Goal: Task Accomplishment & Management: Manage account settings

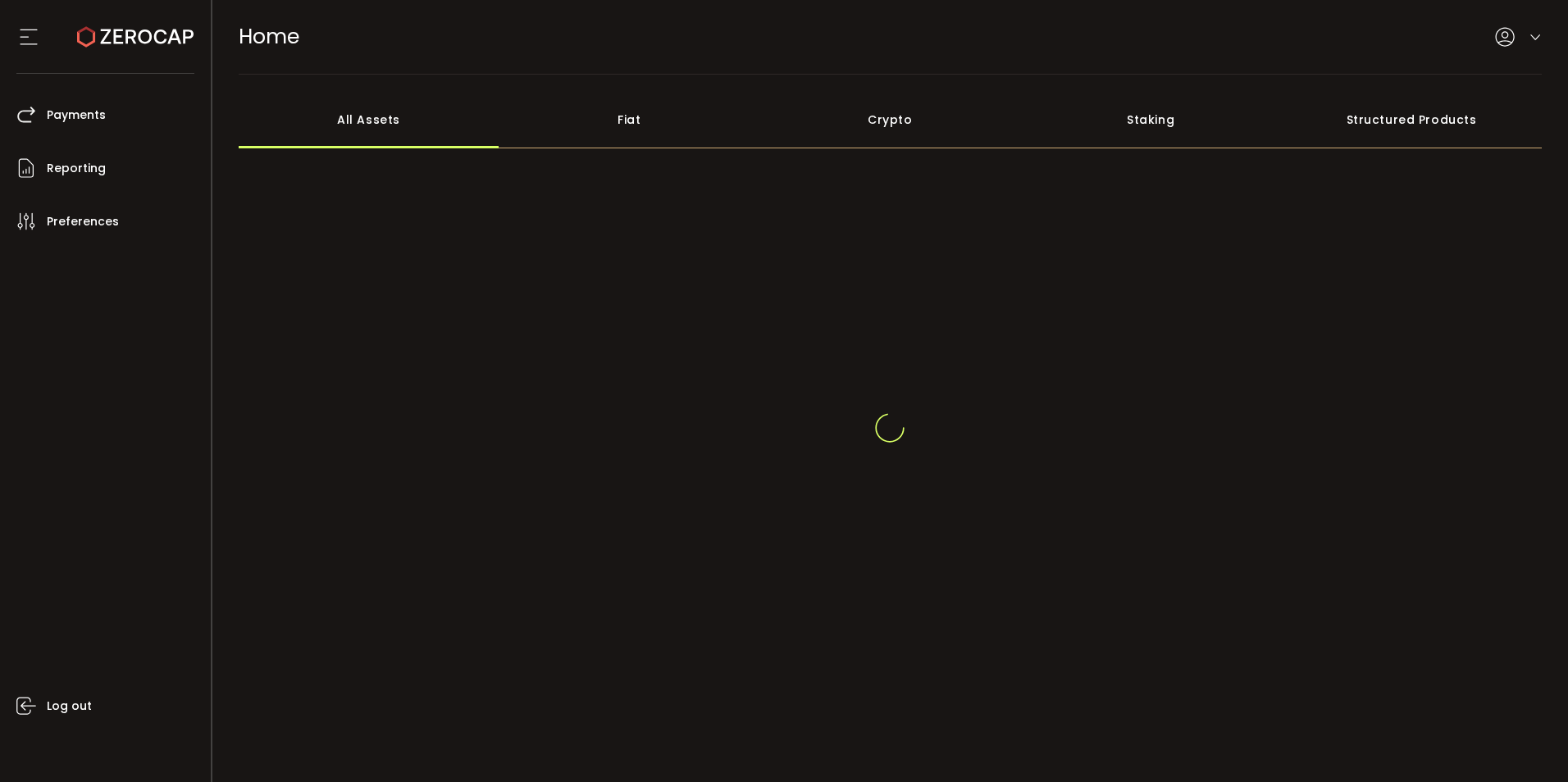
click at [1519, 37] on div at bounding box center [1517, 38] width 46 height 21
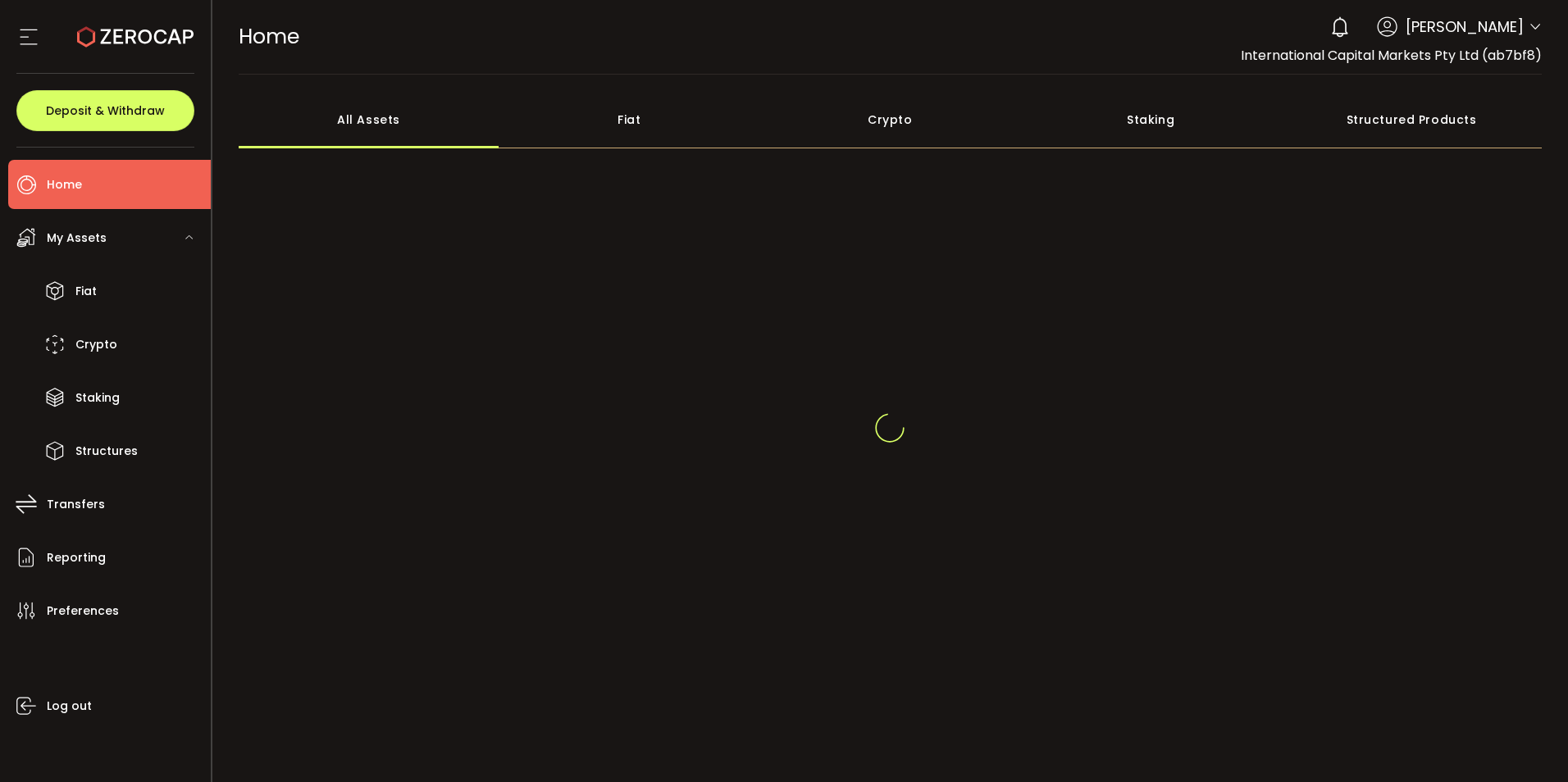
click at [1531, 32] on icon at bounding box center [1535, 27] width 13 height 13
click at [1530, 24] on icon at bounding box center [1535, 27] width 13 height 13
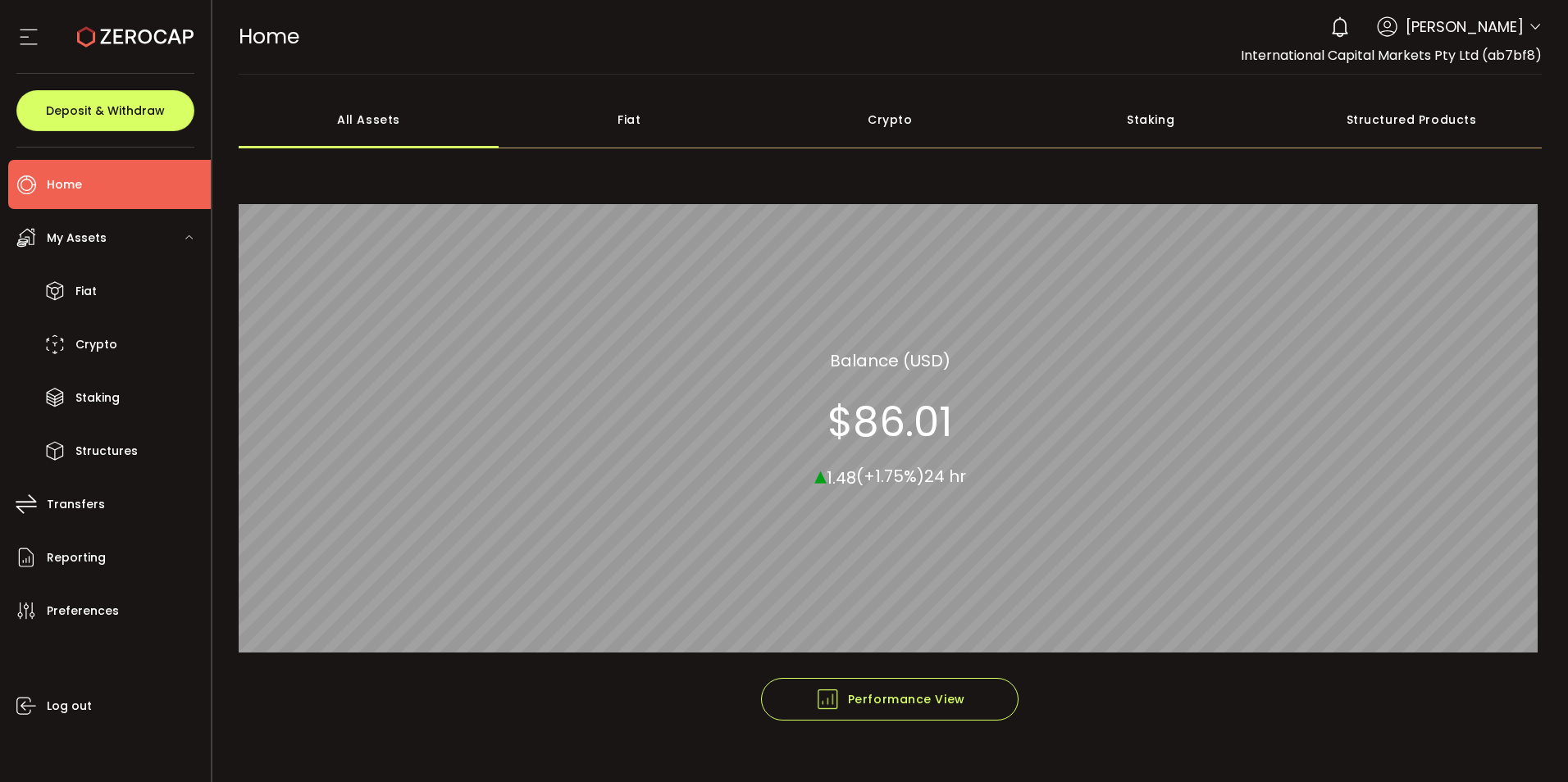
drag, startPoint x: 1504, startPoint y: 53, endPoint x: 1526, endPoint y: 38, distance: 26.6
click at [1506, 52] on span "International Capital Markets Pty Ltd (ab7bf8)" at bounding box center [1391, 56] width 301 height 19
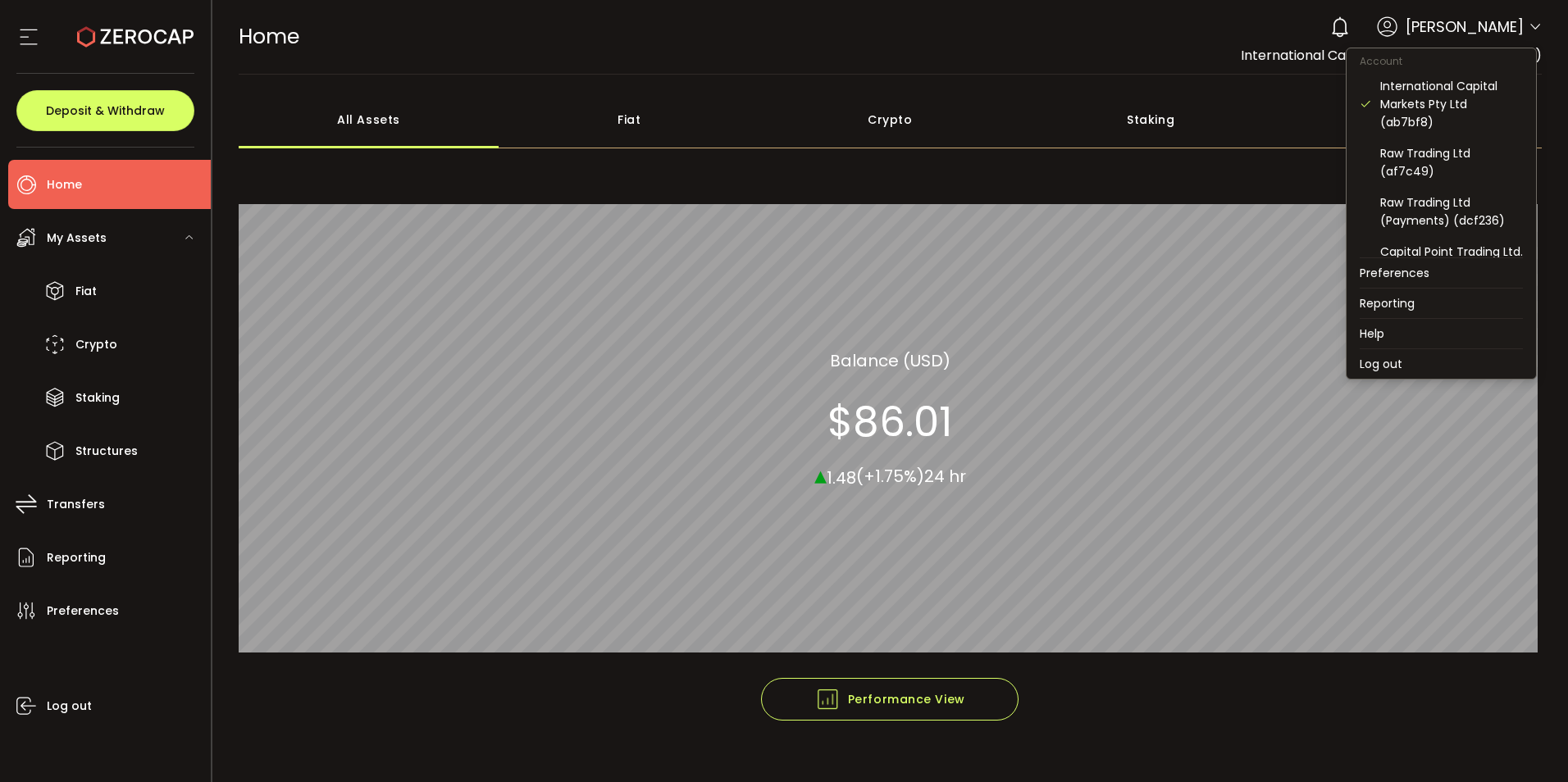
click at [1531, 28] on icon at bounding box center [1535, 27] width 13 height 13
click at [1463, 167] on div "Raw Trading Ltd (af7c49)" at bounding box center [1451, 163] width 143 height 36
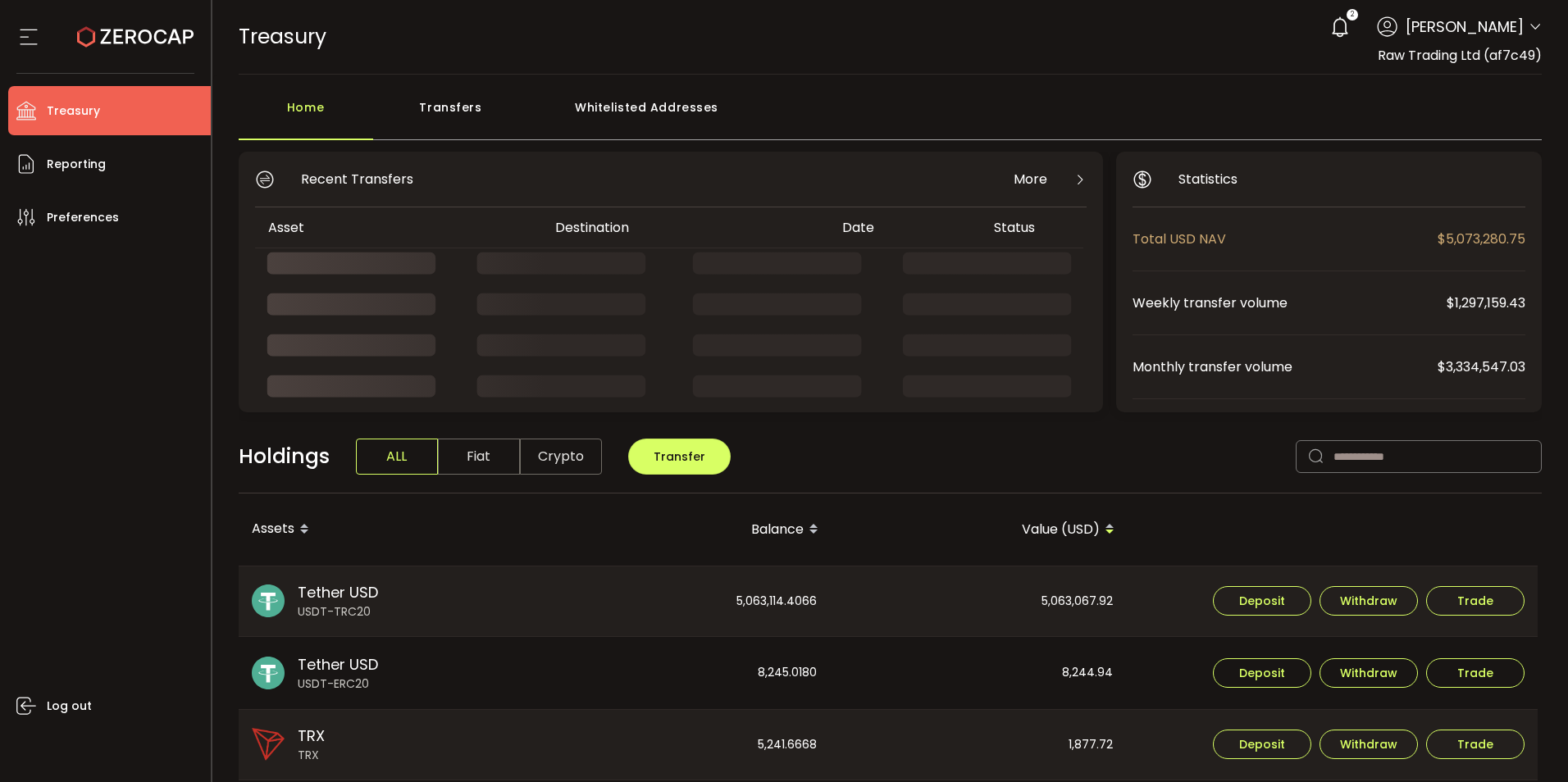
click at [441, 104] on div "Transfers" at bounding box center [450, 115] width 156 height 49
